Goal: Information Seeking & Learning: Learn about a topic

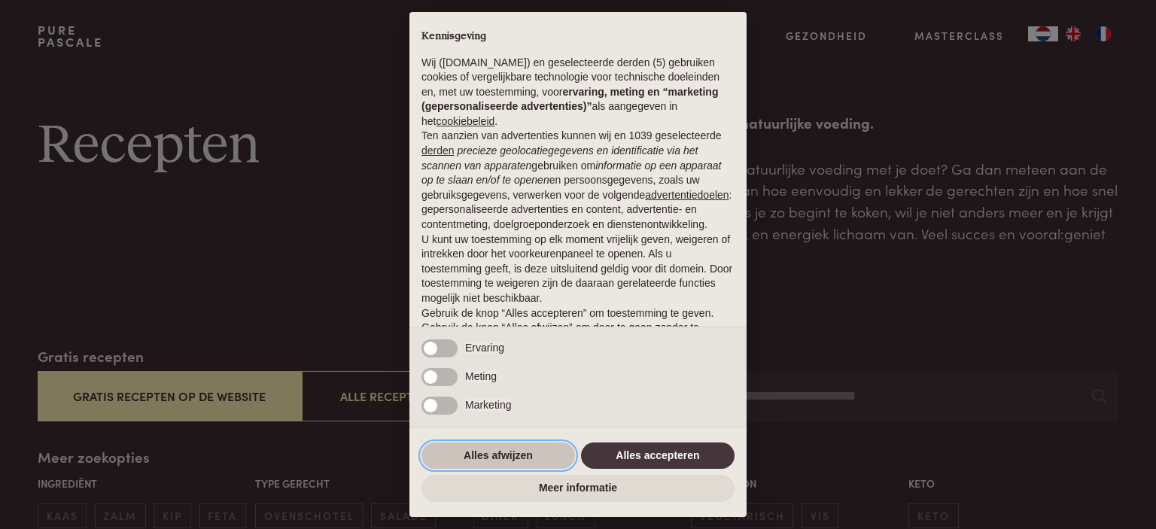
click at [515, 450] on button "Alles afwijzen" at bounding box center [498, 455] width 154 height 27
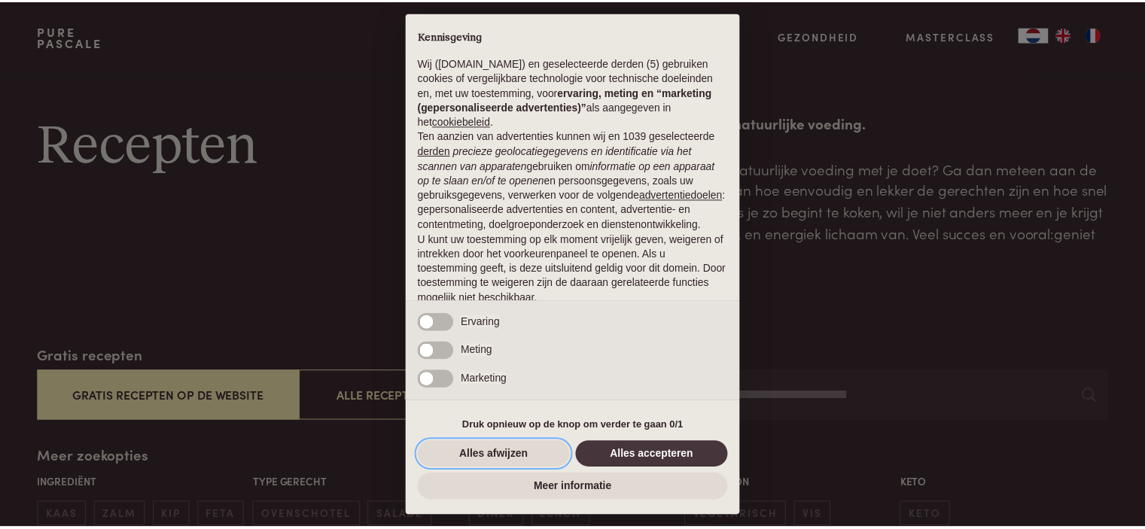
scroll to position [75, 0]
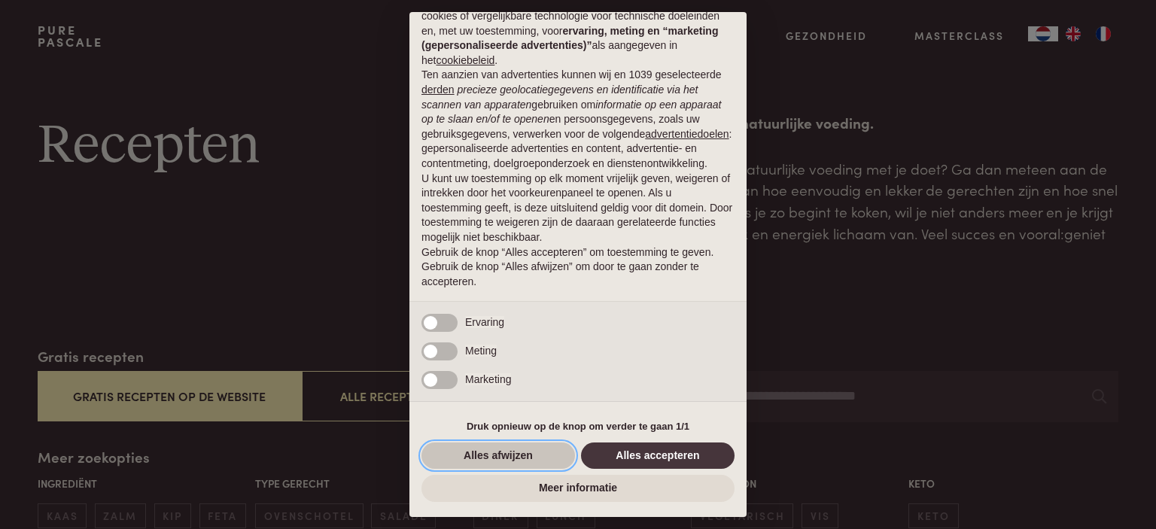
click at [525, 455] on button "Alles afwijzen" at bounding box center [498, 455] width 154 height 27
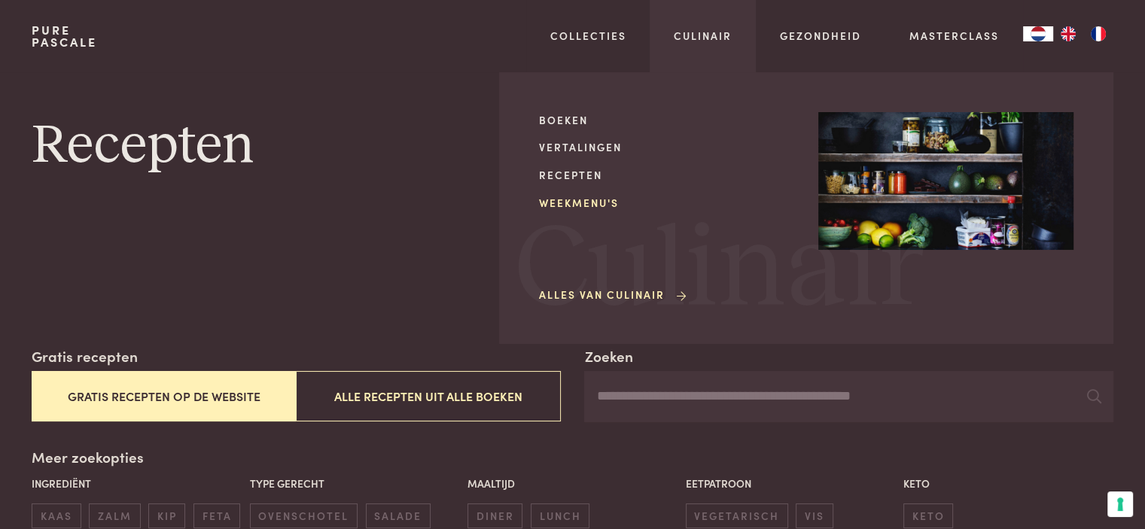
click at [596, 202] on link "Weekmenu's" at bounding box center [666, 203] width 255 height 16
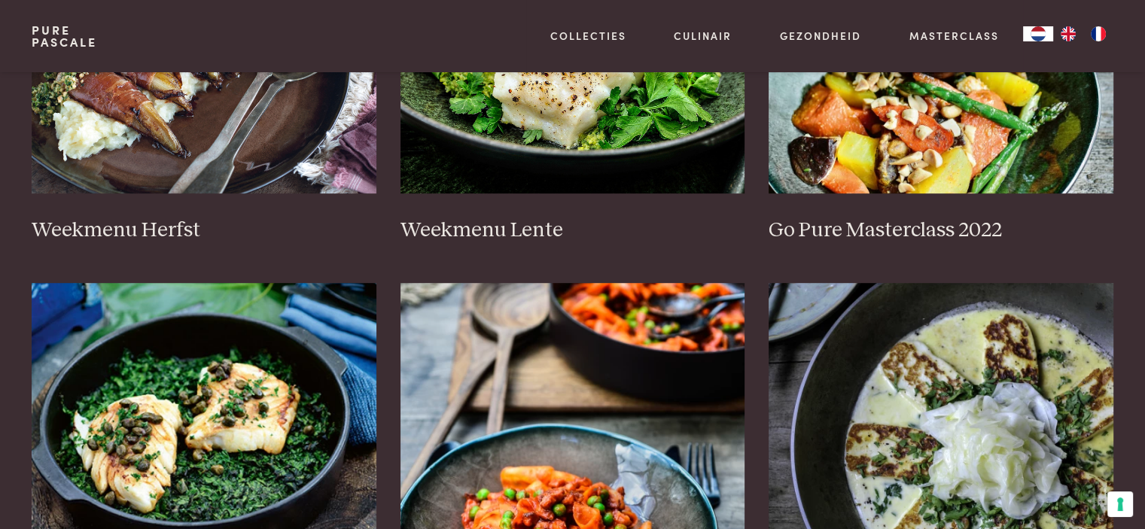
scroll to position [903, 0]
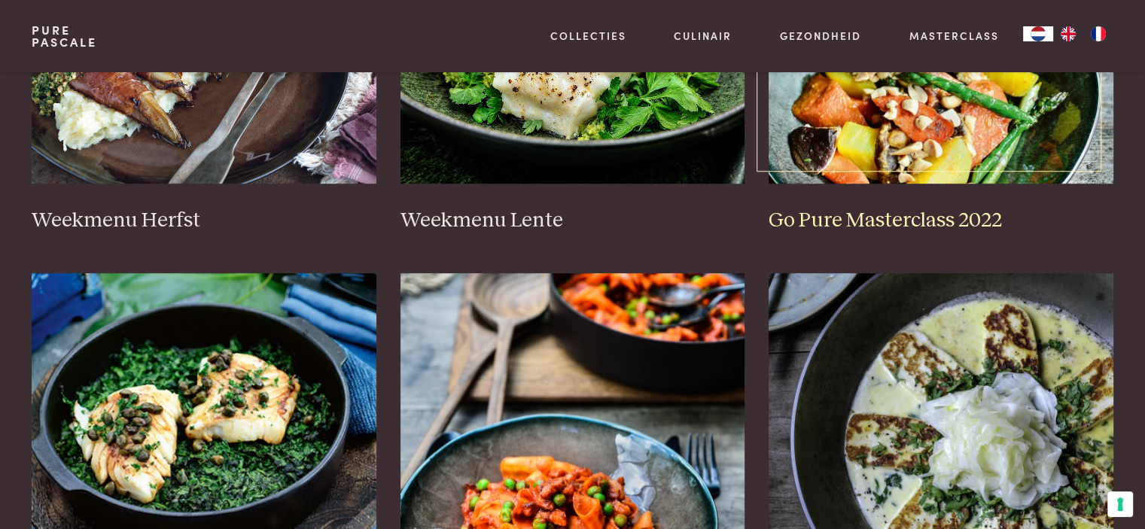
click at [892, 135] on img at bounding box center [940, 33] width 345 height 301
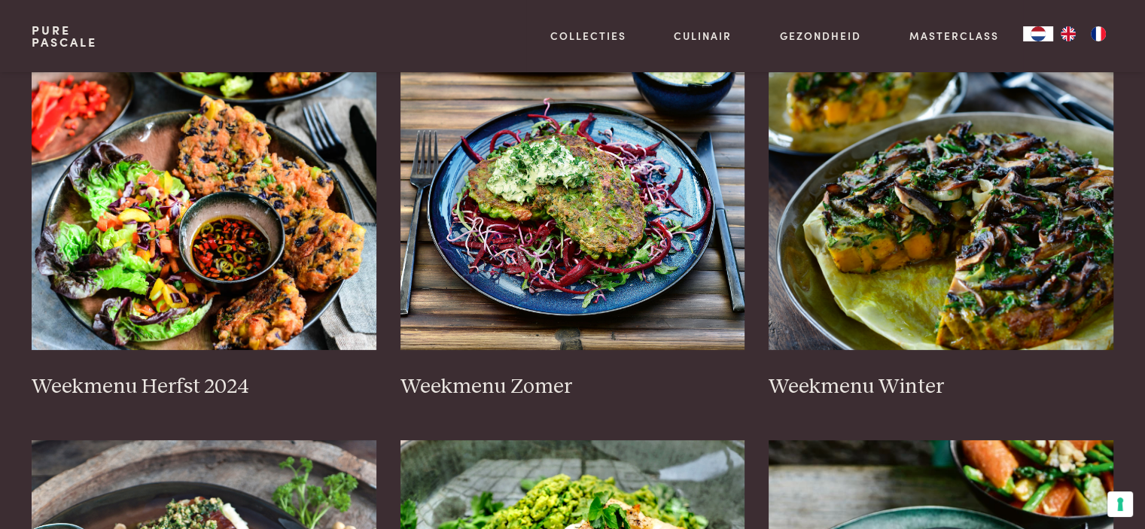
scroll to position [376, 0]
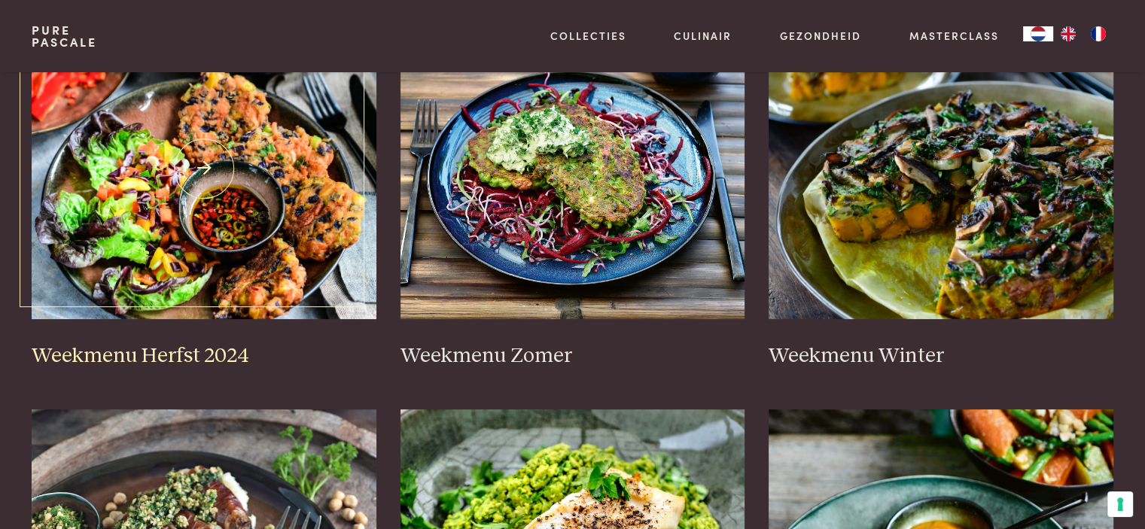
click at [288, 118] on img at bounding box center [204, 168] width 345 height 301
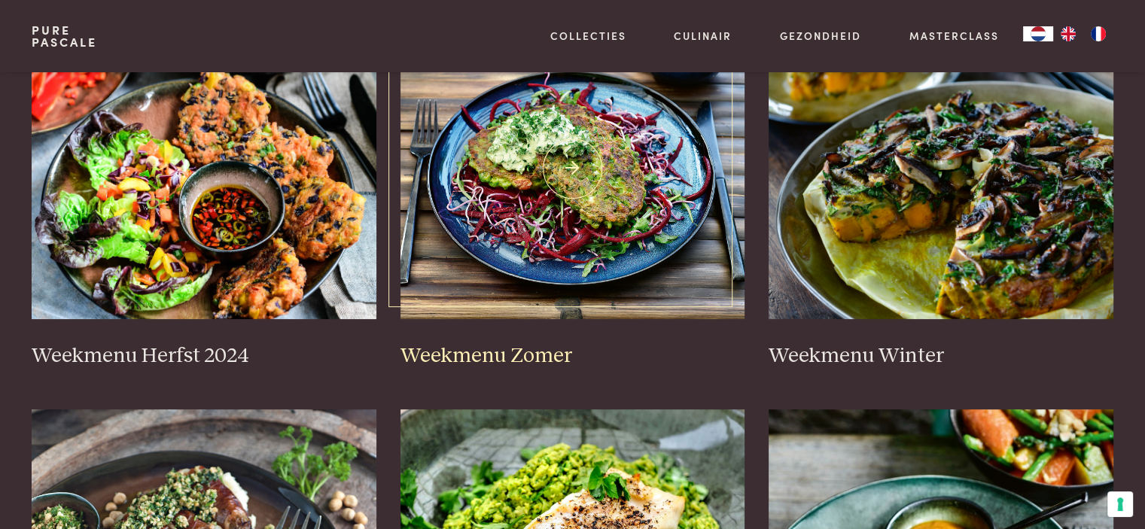
click at [504, 181] on img at bounding box center [572, 168] width 345 height 301
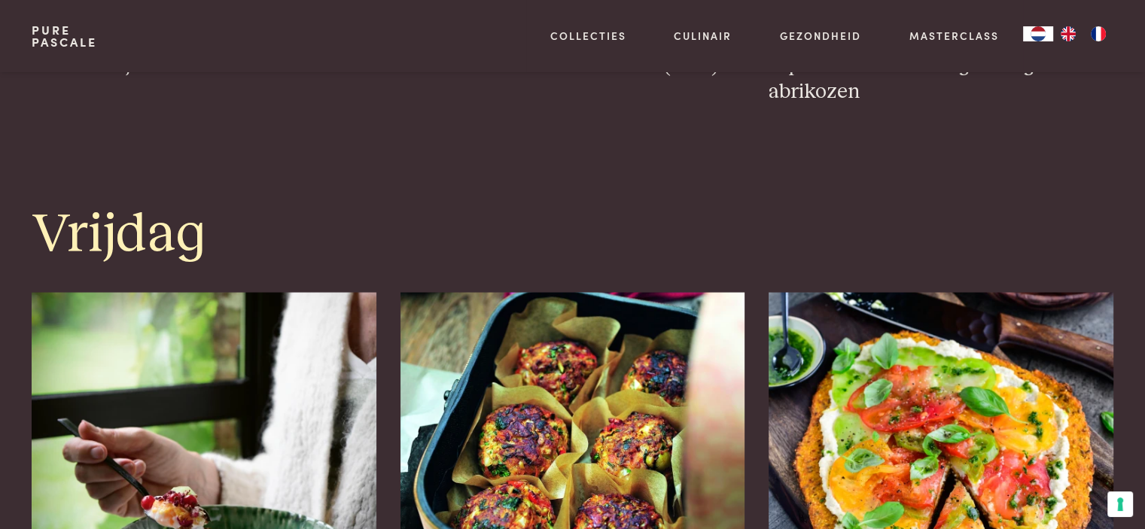
scroll to position [3010, 0]
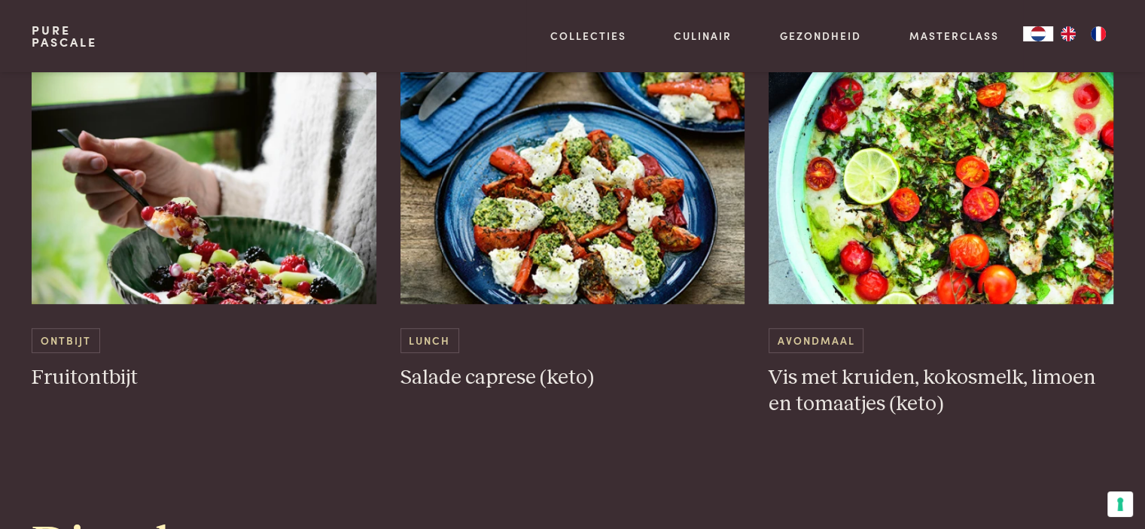
scroll to position [978, 0]
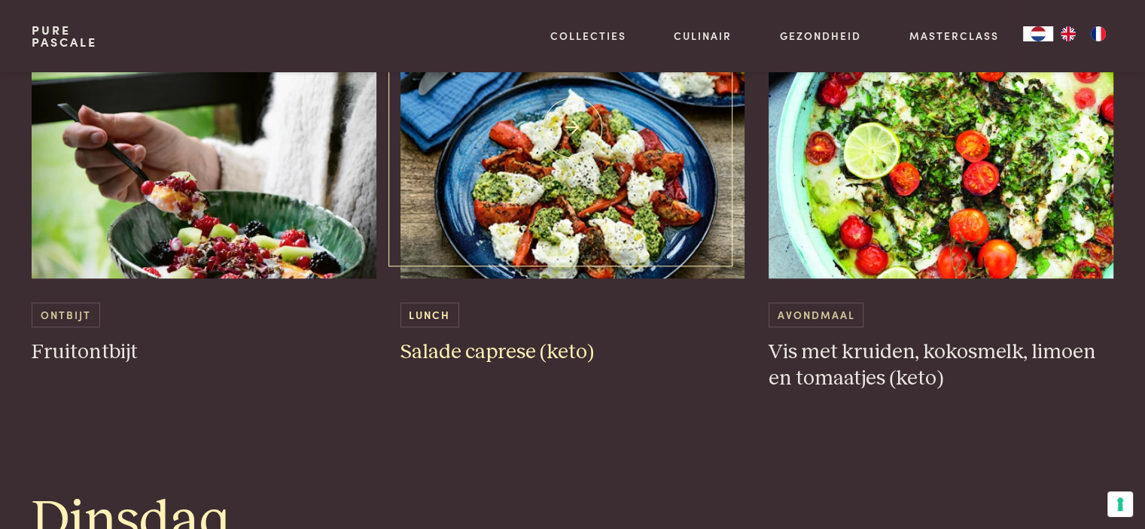
click at [614, 200] on img at bounding box center [572, 127] width 345 height 301
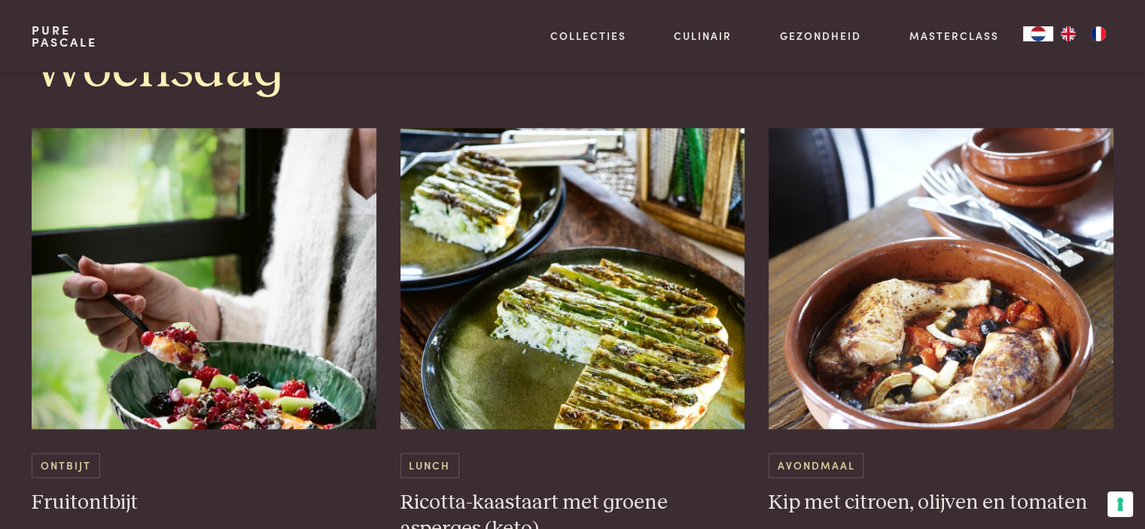
scroll to position [2107, 0]
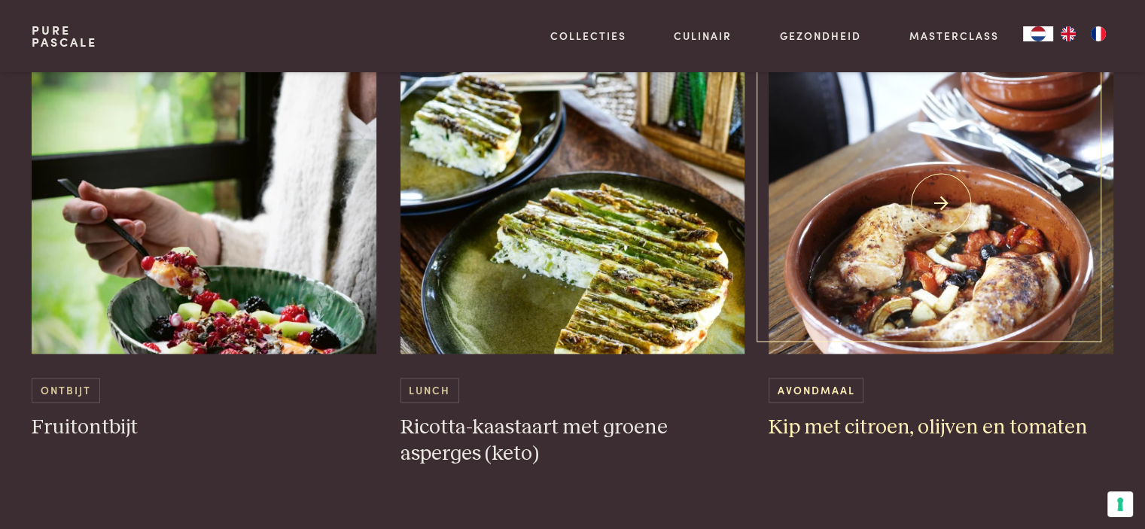
click at [953, 313] on img at bounding box center [940, 203] width 345 height 301
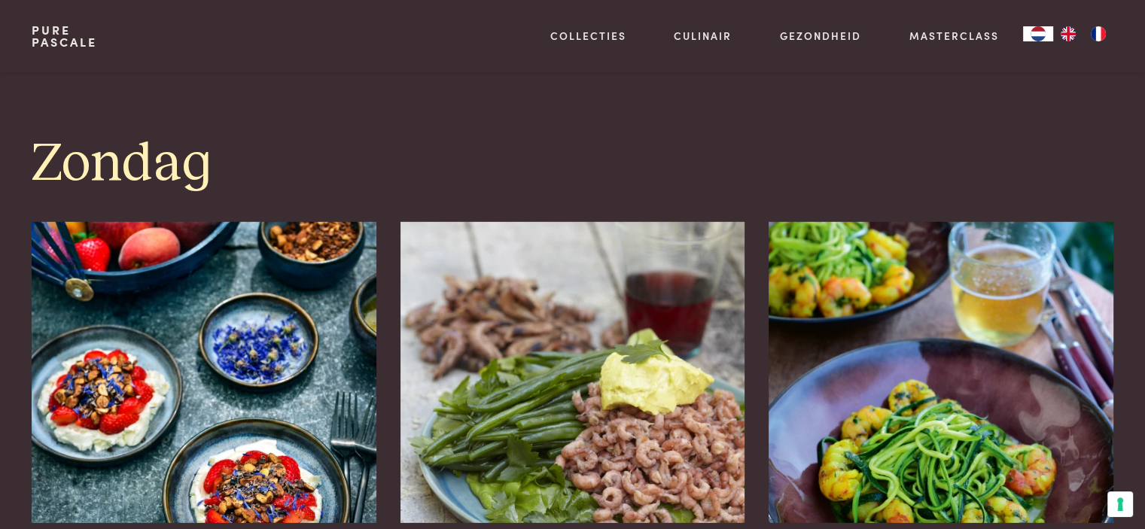
scroll to position [4364, 0]
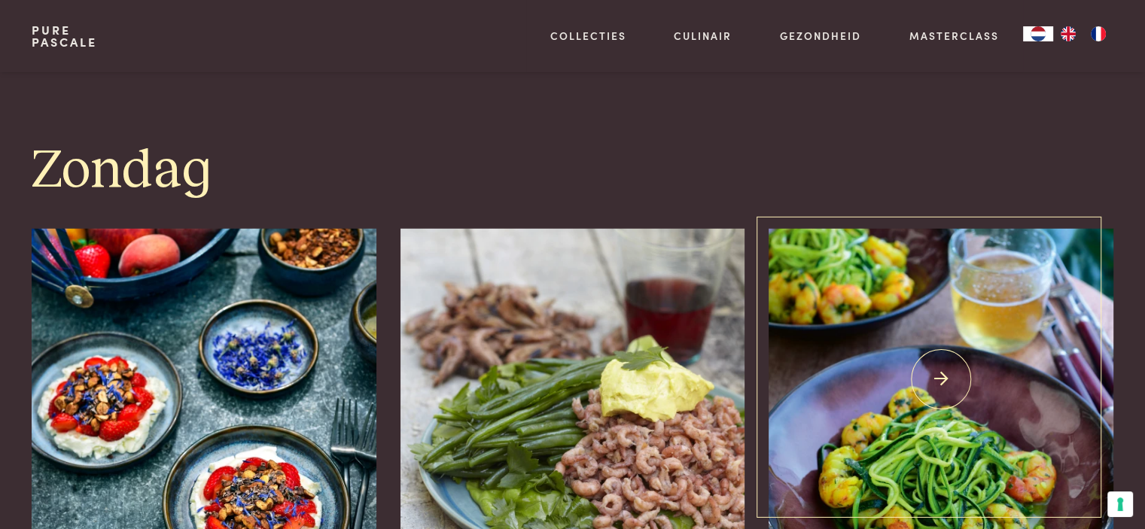
click at [901, 297] on img at bounding box center [940, 379] width 345 height 301
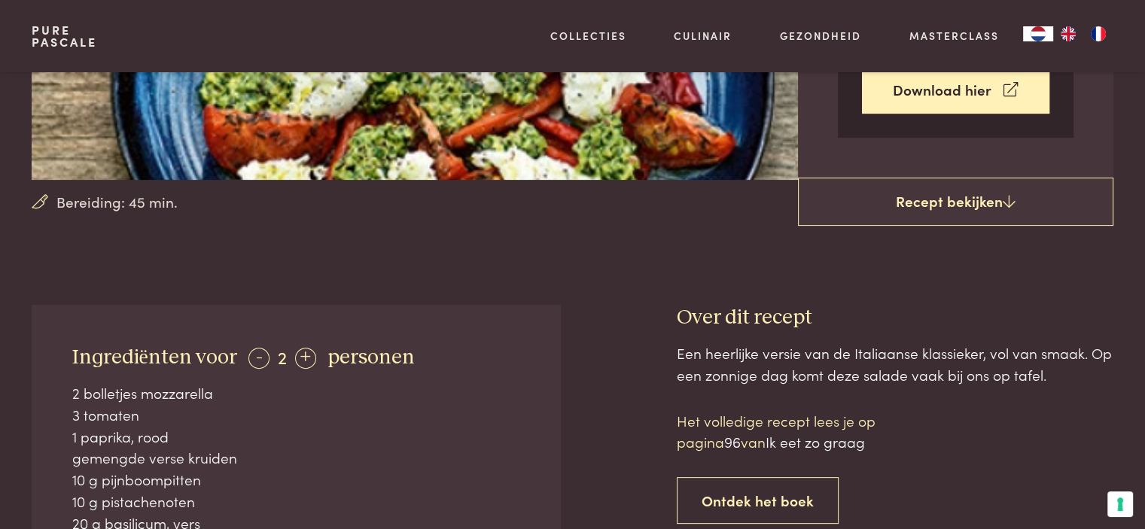
scroll to position [376, 0]
